Goal: Navigation & Orientation: Find specific page/section

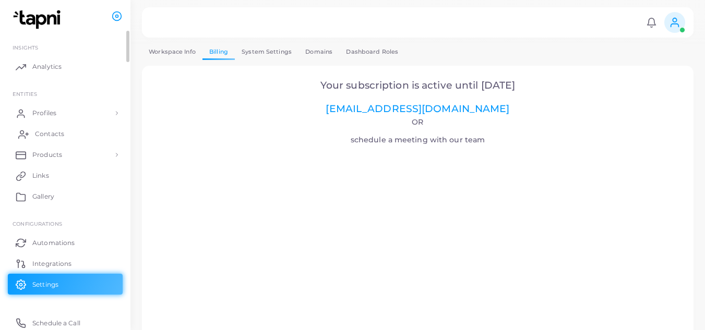
click at [52, 134] on span "Contacts" at bounding box center [49, 133] width 29 height 9
click at [46, 113] on span "Profiles" at bounding box center [47, 112] width 24 height 9
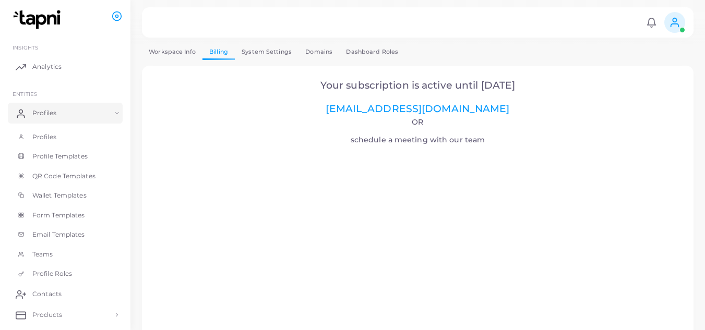
click at [676, 23] on icon at bounding box center [674, 22] width 11 height 11
click at [43, 17] on img at bounding box center [38, 19] width 58 height 19
click at [50, 137] on span "Profiles" at bounding box center [47, 136] width 24 height 9
click at [675, 22] on icon at bounding box center [674, 22] width 11 height 11
